Goal: Check status: Check status

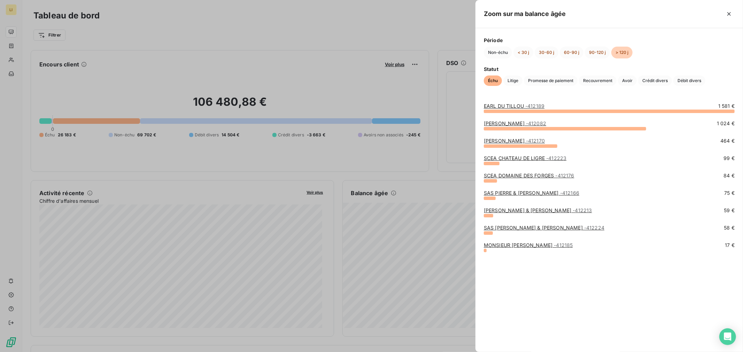
click at [503, 108] on link "EARL DU TILLOU - 412189" at bounding box center [514, 106] width 61 height 6
